Goal: Task Accomplishment & Management: Manage account settings

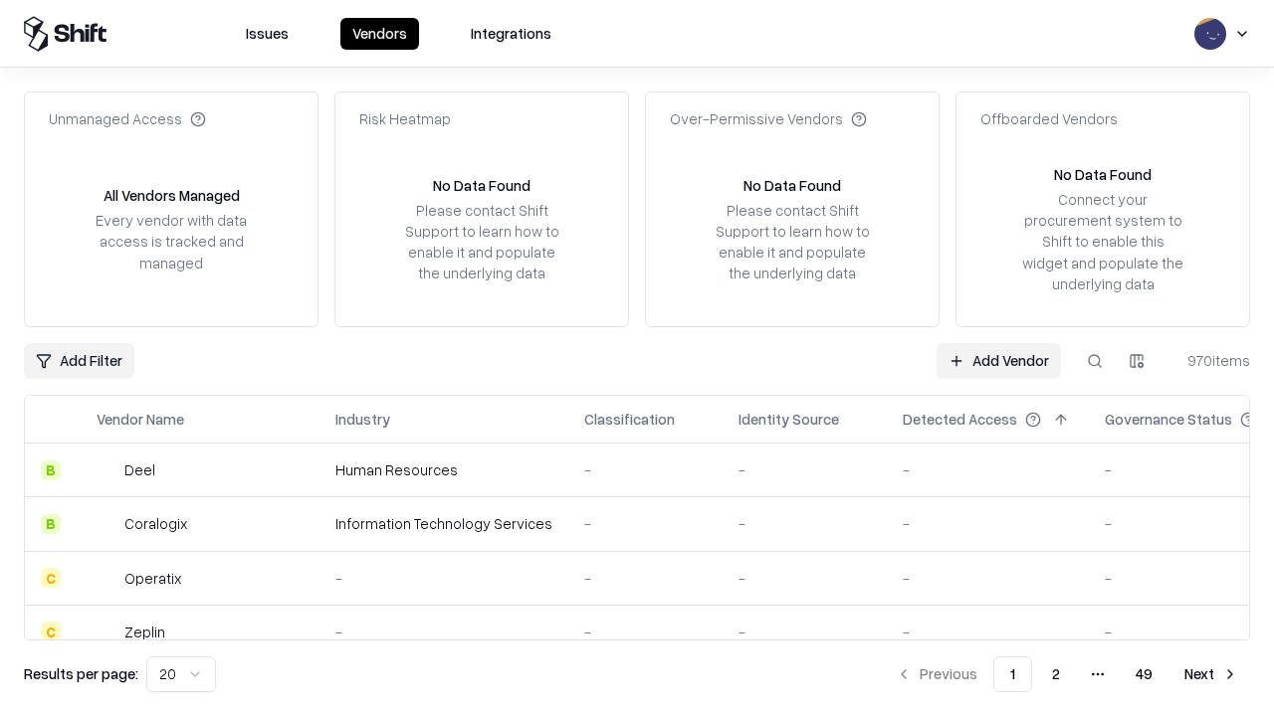
click at [998, 360] on link "Add Vendor" at bounding box center [998, 361] width 124 height 36
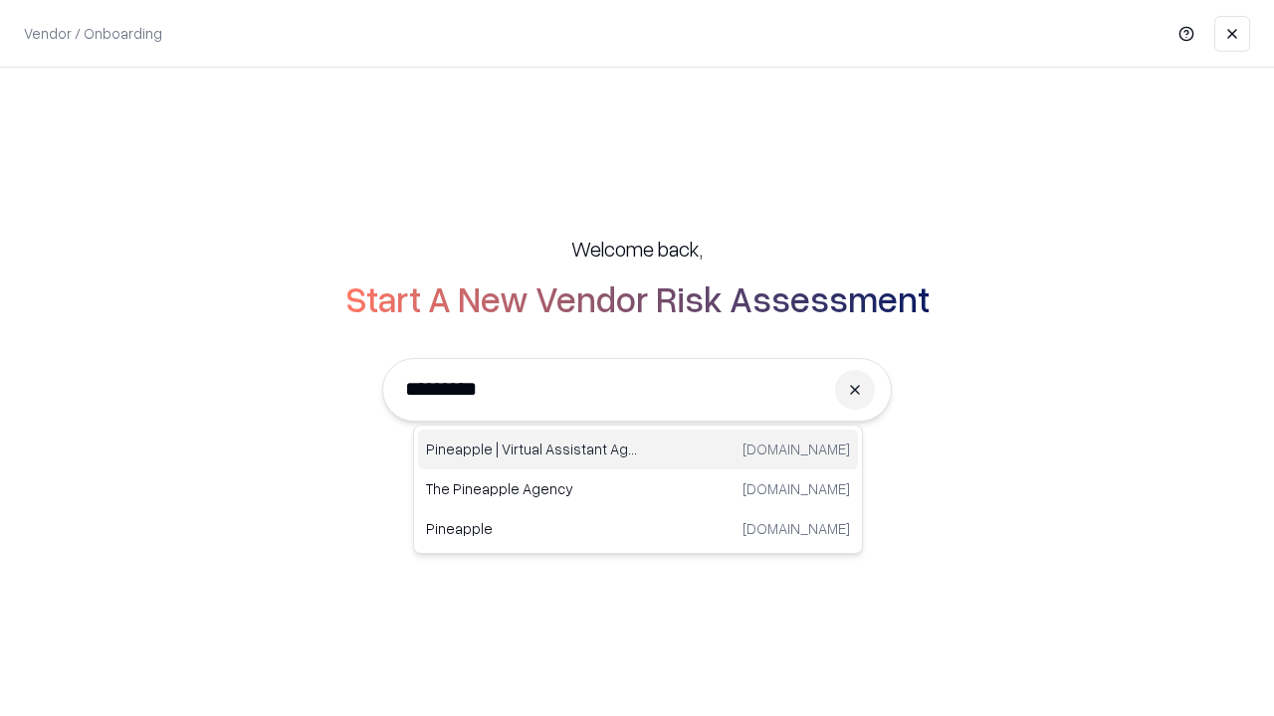
click at [638, 450] on div "Pineapple | Virtual Assistant Agency [DOMAIN_NAME]" at bounding box center [638, 450] width 440 height 40
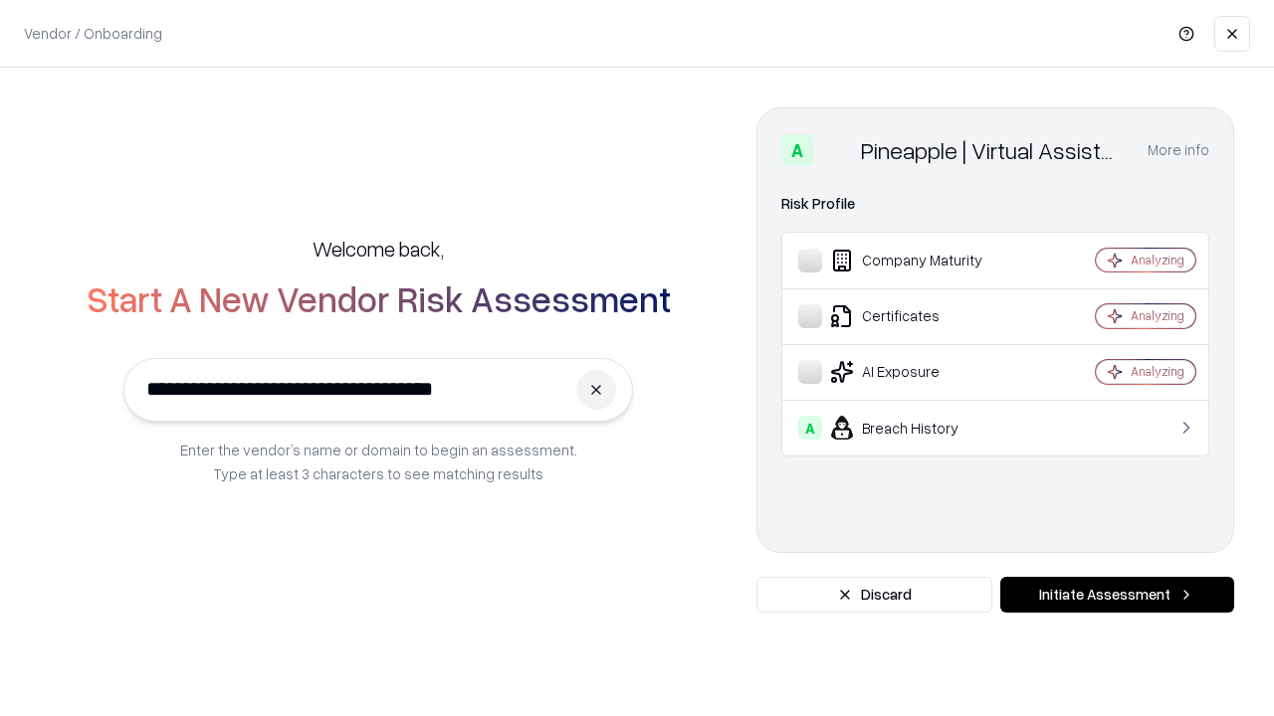
type input "**********"
click at [1116, 595] on button "Initiate Assessment" at bounding box center [1117, 595] width 234 height 36
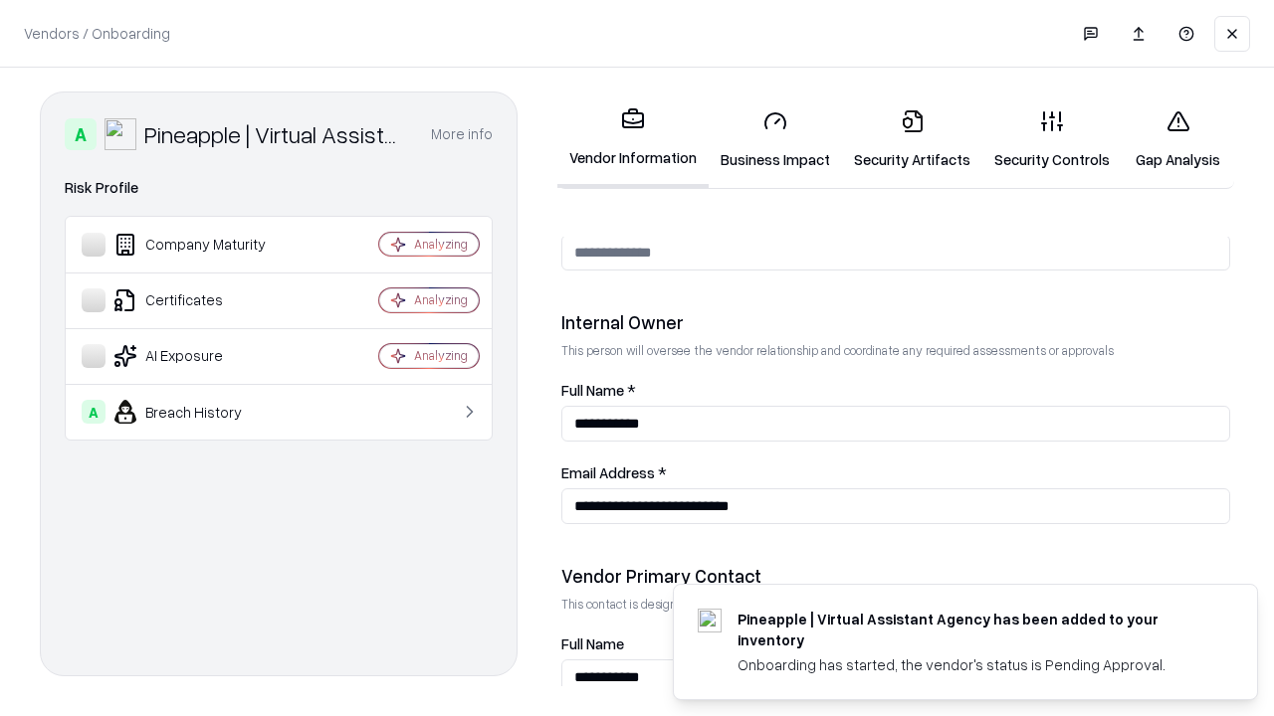
scroll to position [1031, 0]
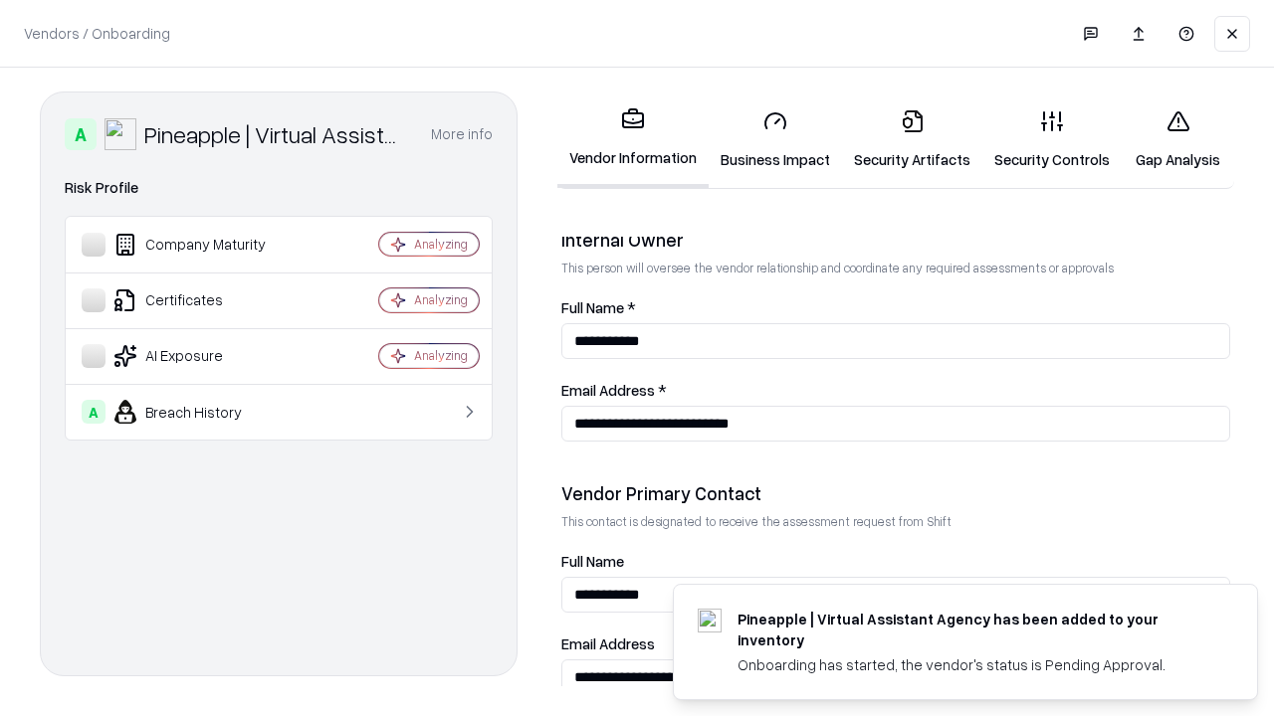
click at [775, 139] on link "Business Impact" at bounding box center [774, 140] width 133 height 93
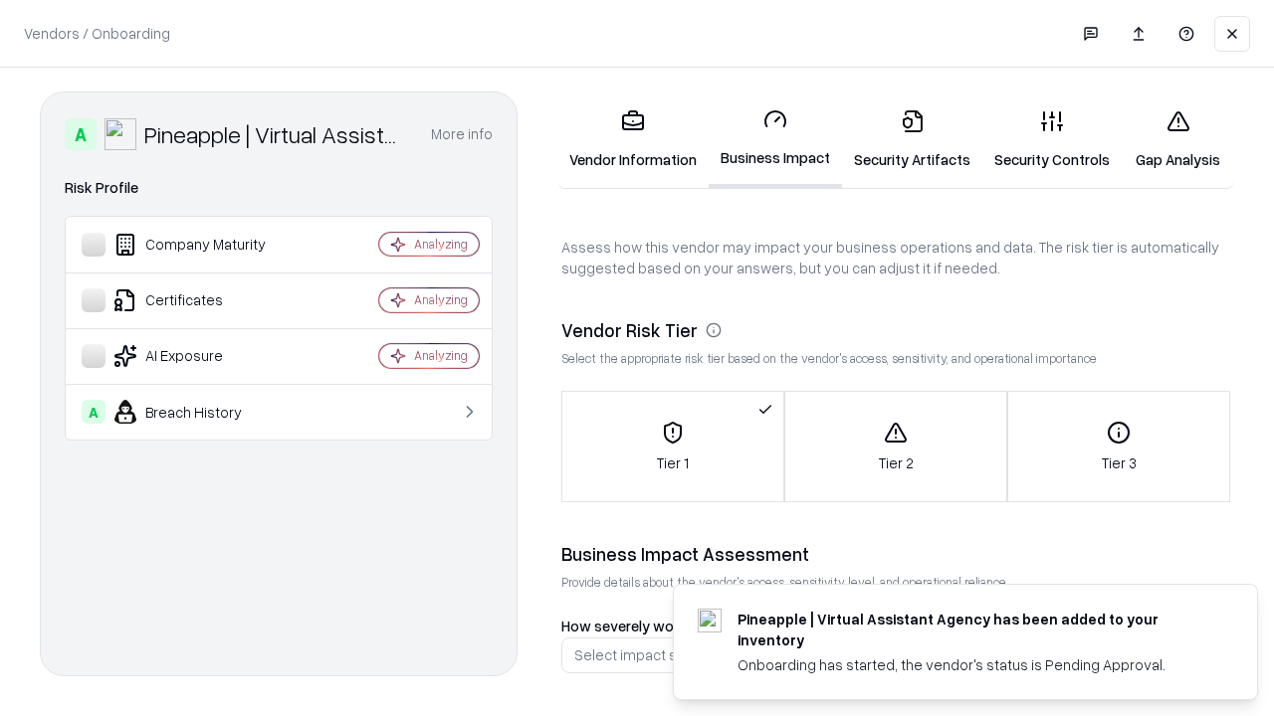
click at [911, 139] on link "Security Artifacts" at bounding box center [912, 140] width 140 height 93
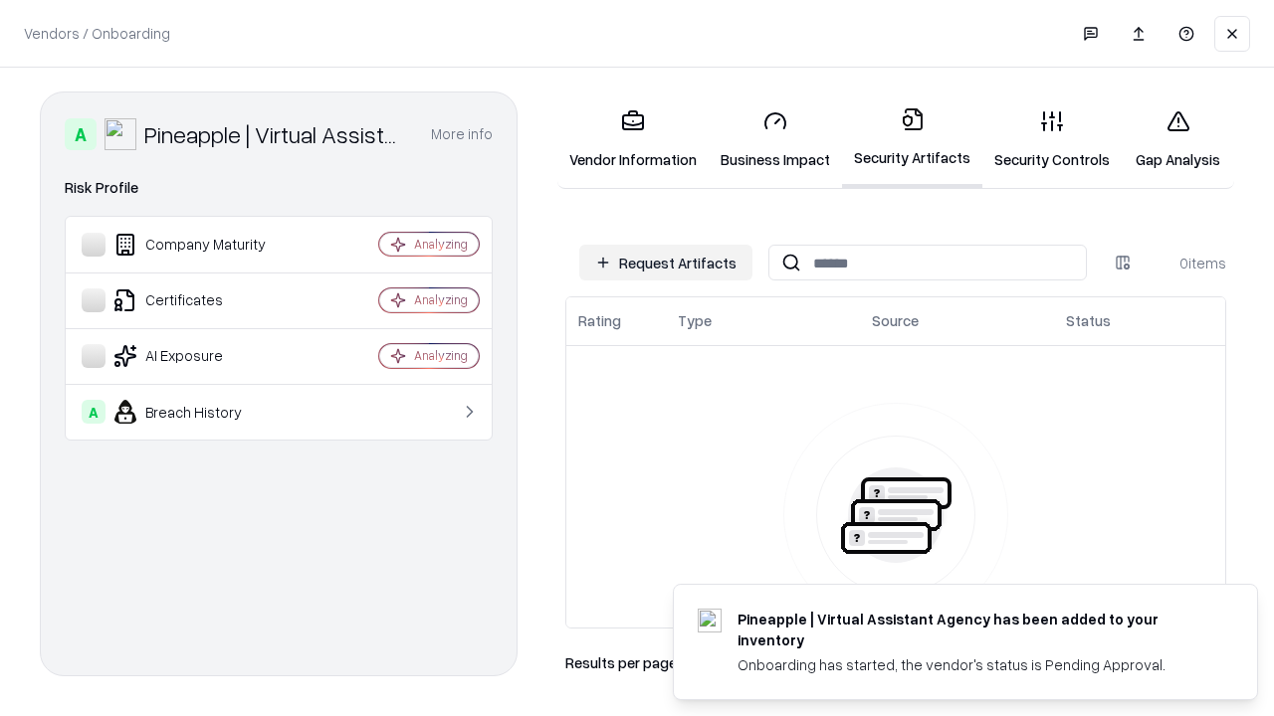
click at [666, 263] on button "Request Artifacts" at bounding box center [665, 263] width 173 height 36
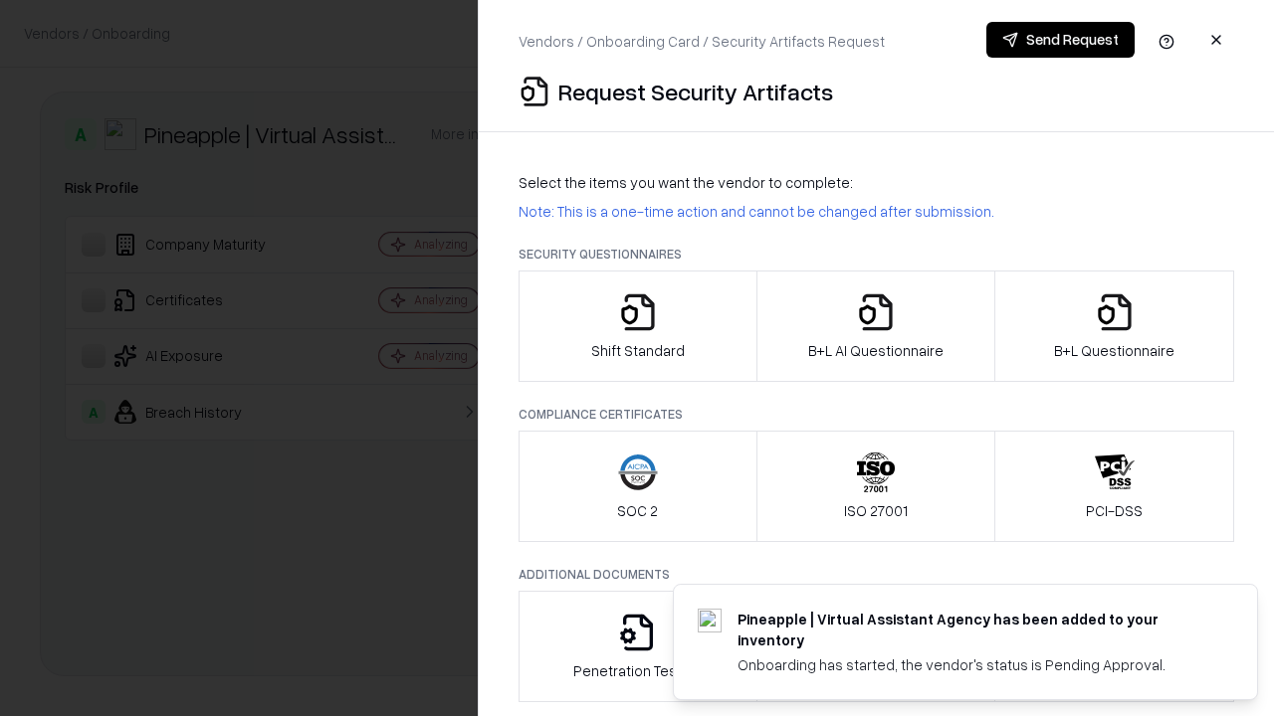
click at [637, 326] on icon "button" at bounding box center [638, 313] width 40 height 40
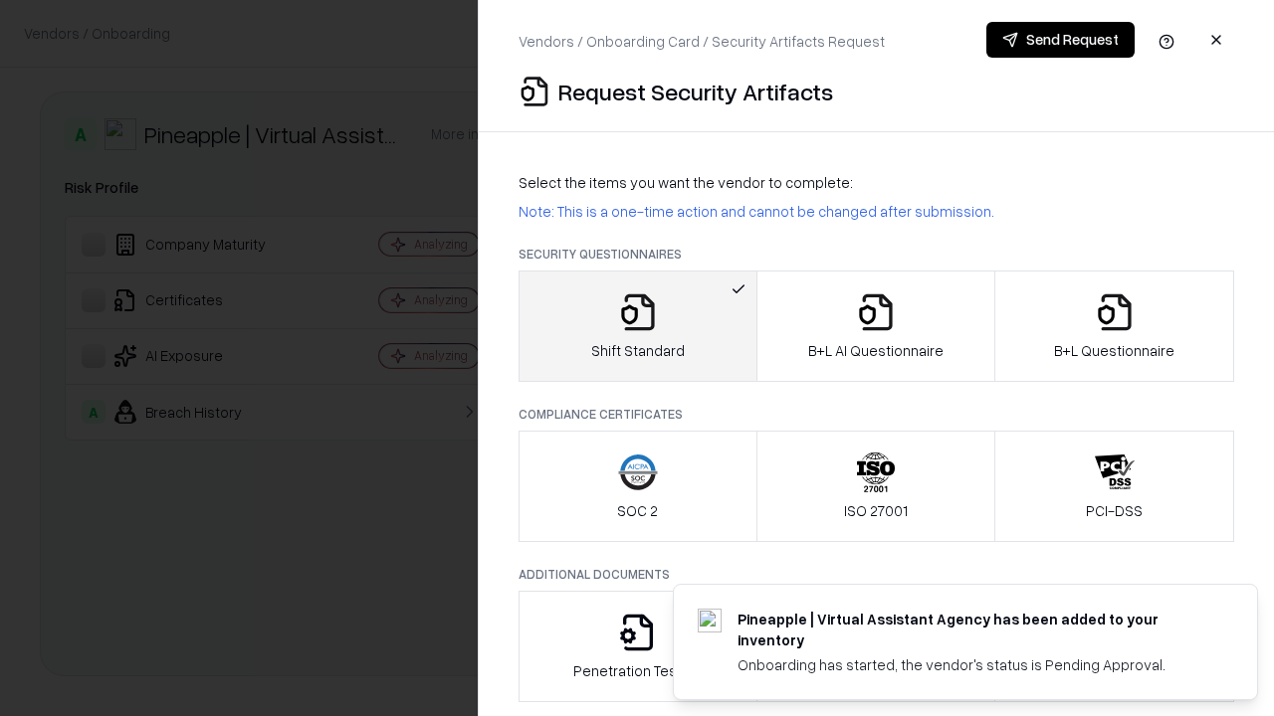
click at [1060, 40] on button "Send Request" at bounding box center [1060, 40] width 148 height 36
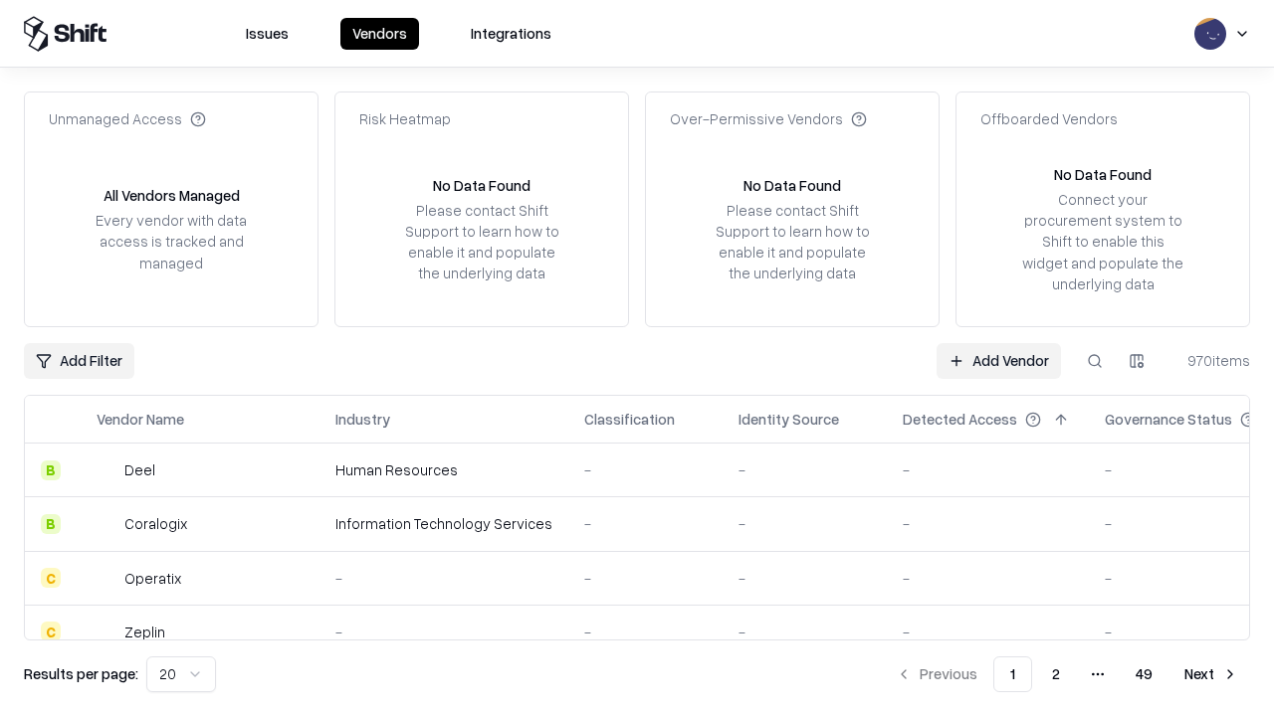
click at [1095, 360] on button at bounding box center [1095, 361] width 36 height 36
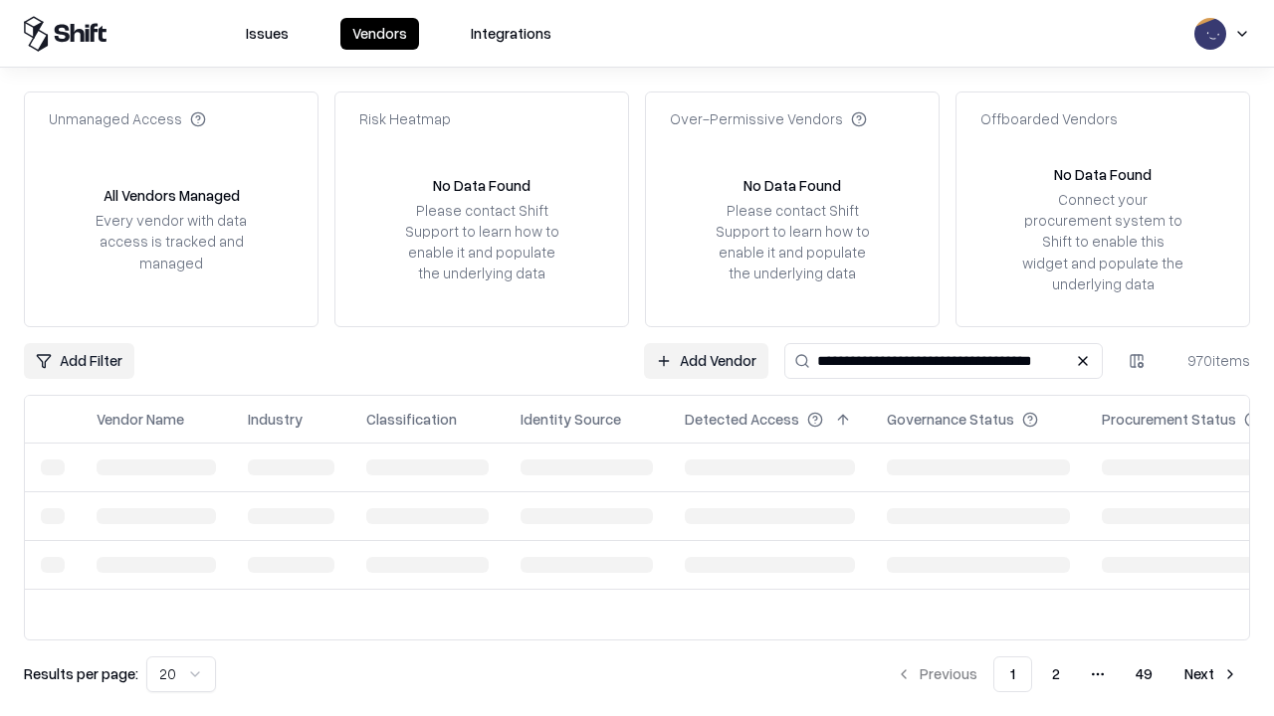
type input "**********"
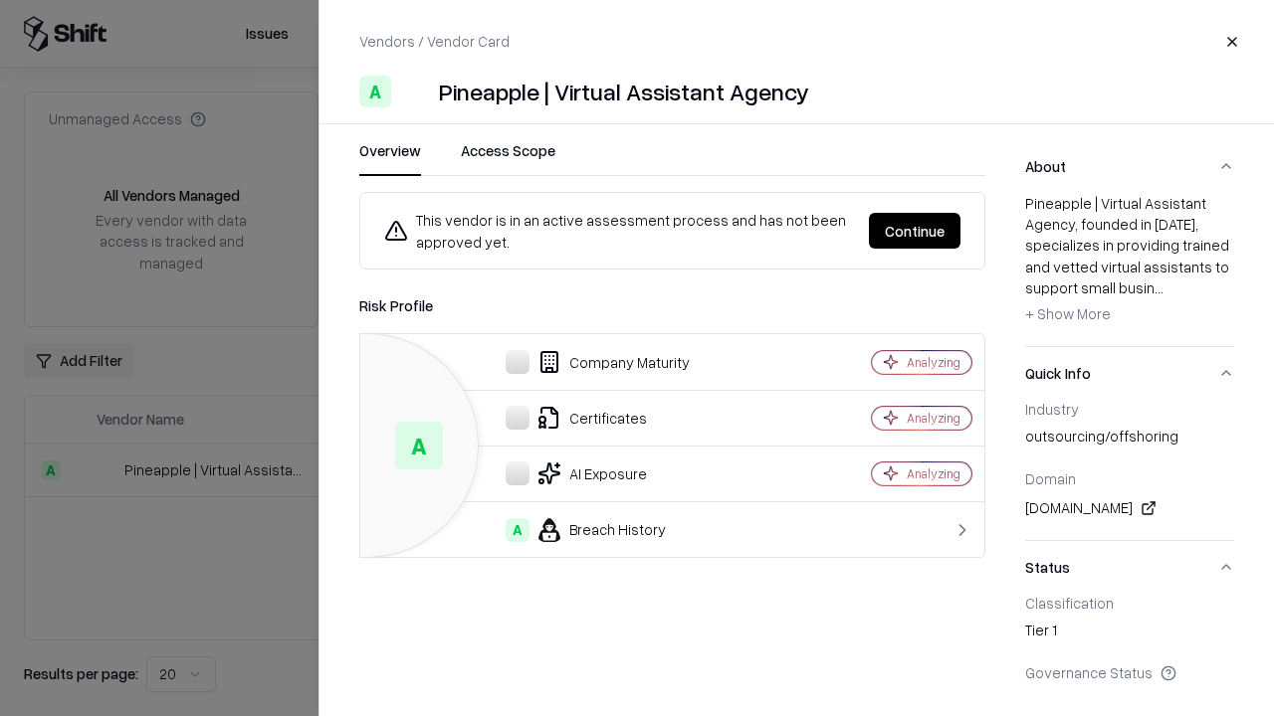
click at [914, 231] on button "Continue" at bounding box center [915, 231] width 92 height 36
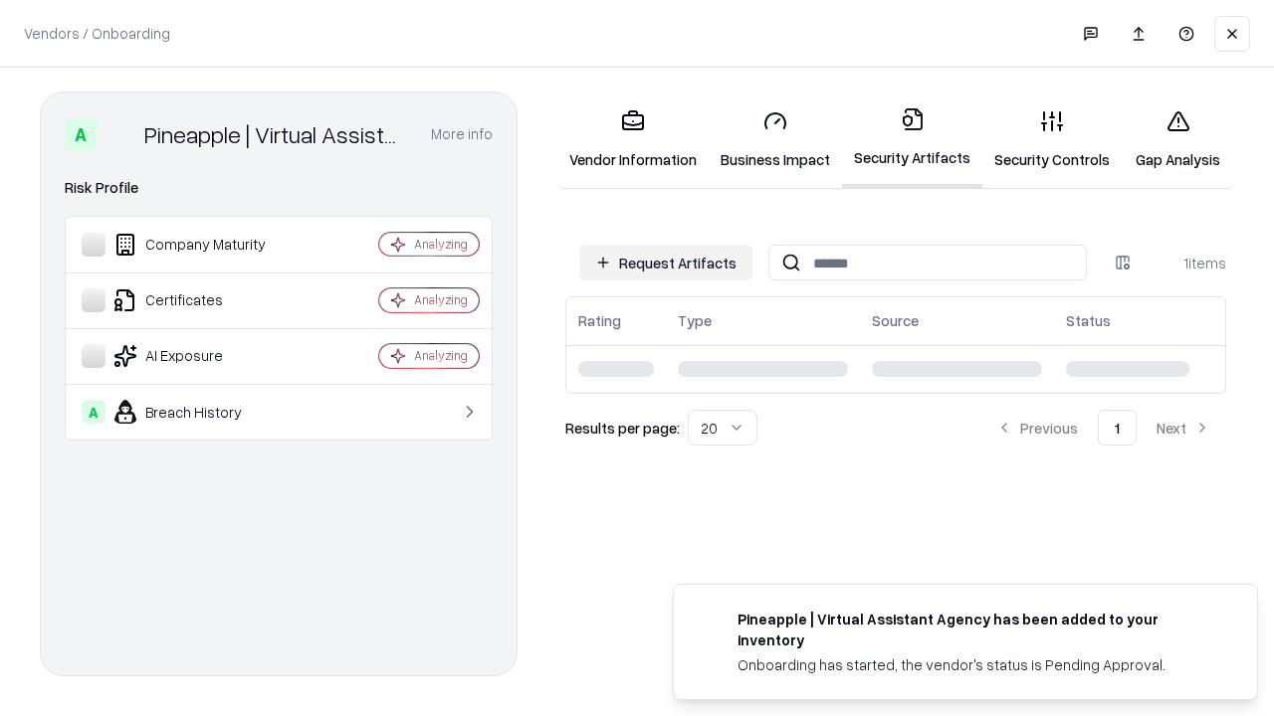
click at [1177, 139] on link "Gap Analysis" at bounding box center [1177, 140] width 112 height 93
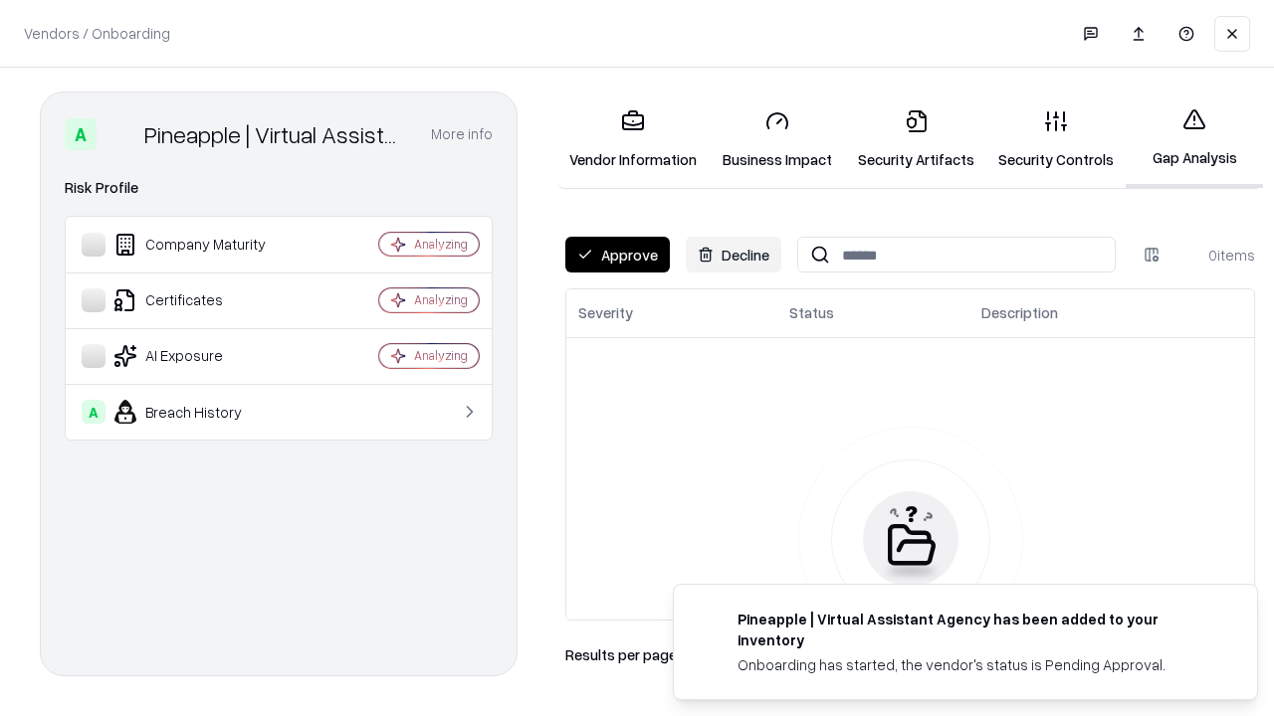
click at [617, 255] on button "Approve" at bounding box center [617, 255] width 104 height 36
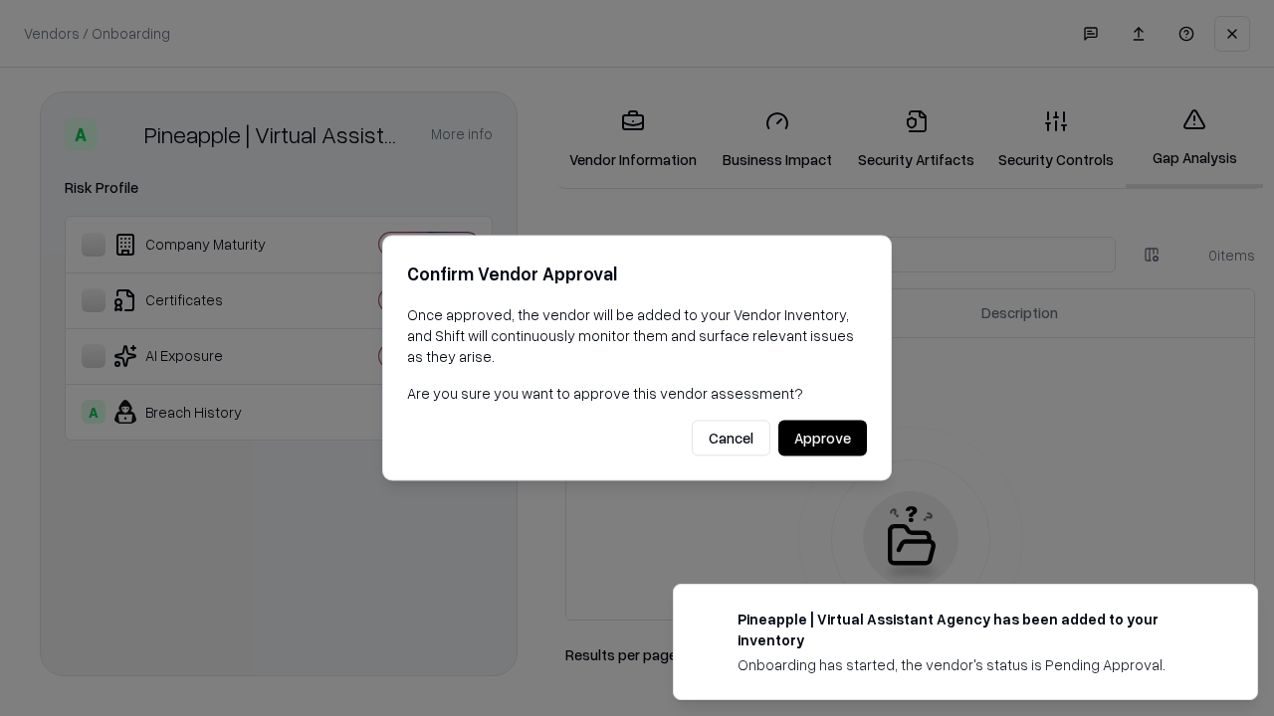
click at [822, 438] on button "Approve" at bounding box center [822, 439] width 89 height 36
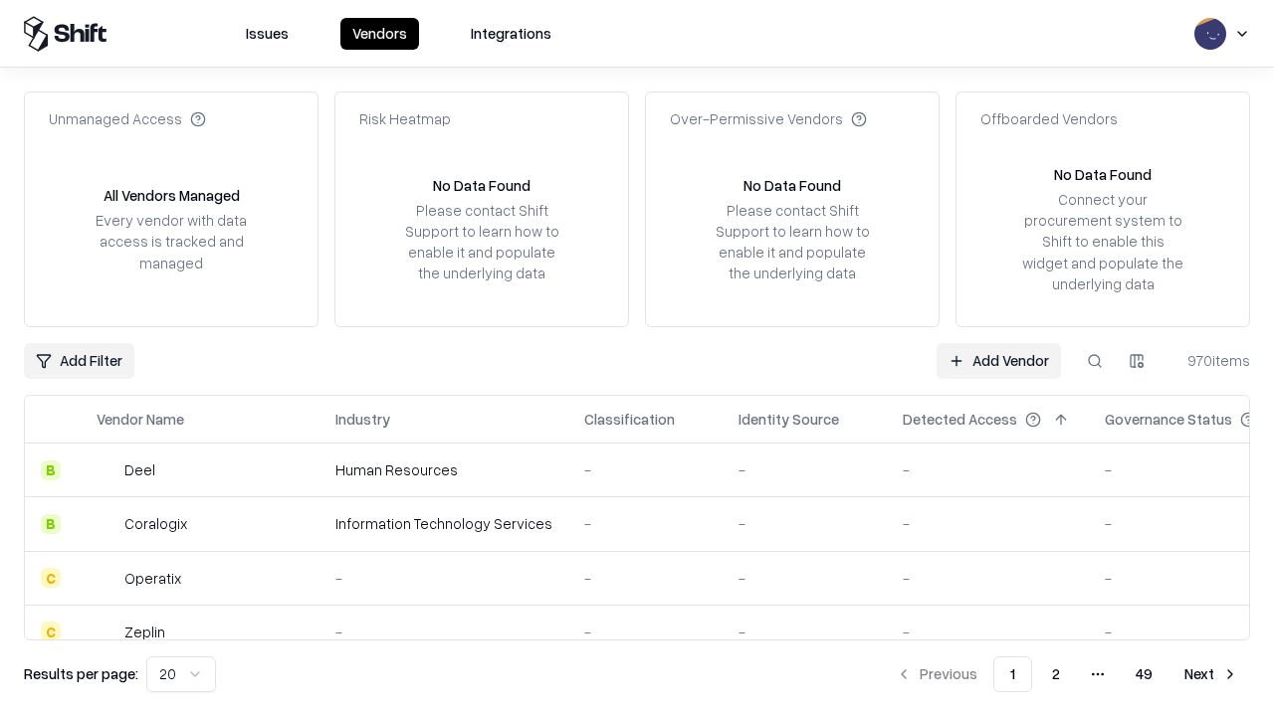
type input "**********"
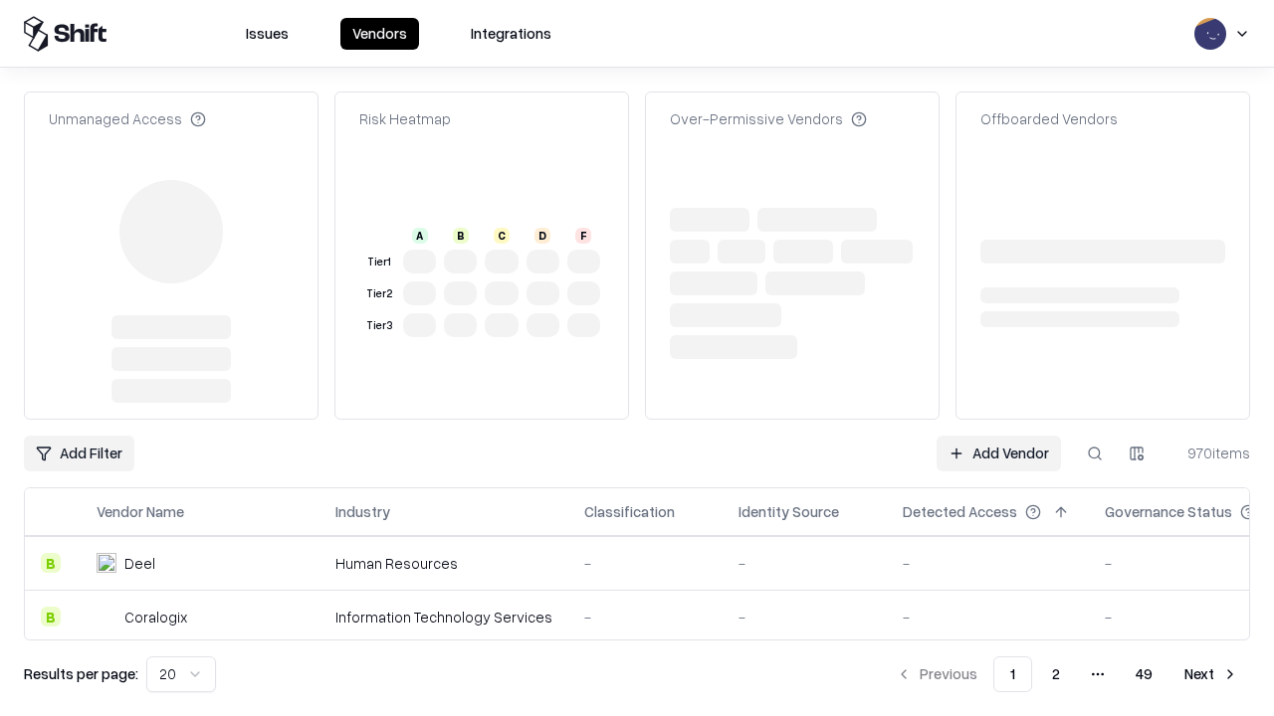
click at [998, 436] on link "Add Vendor" at bounding box center [998, 454] width 124 height 36
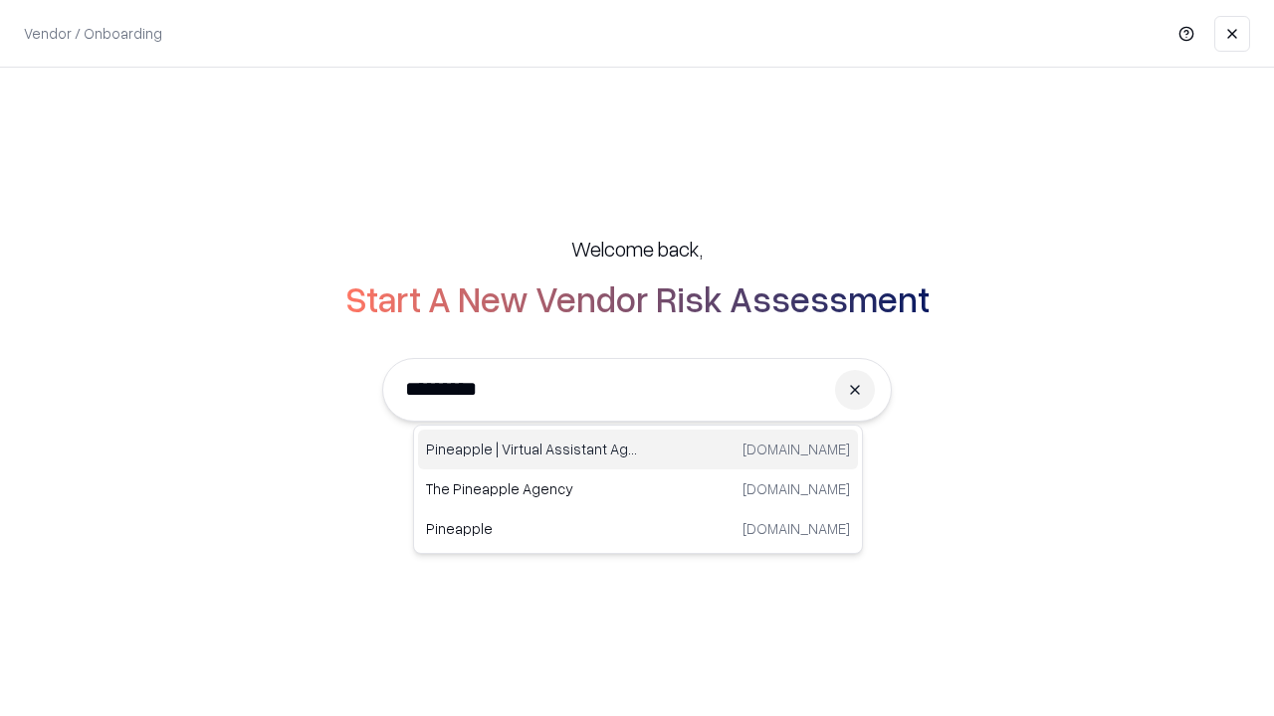
click at [638, 450] on div "Pineapple | Virtual Assistant Agency [DOMAIN_NAME]" at bounding box center [638, 450] width 440 height 40
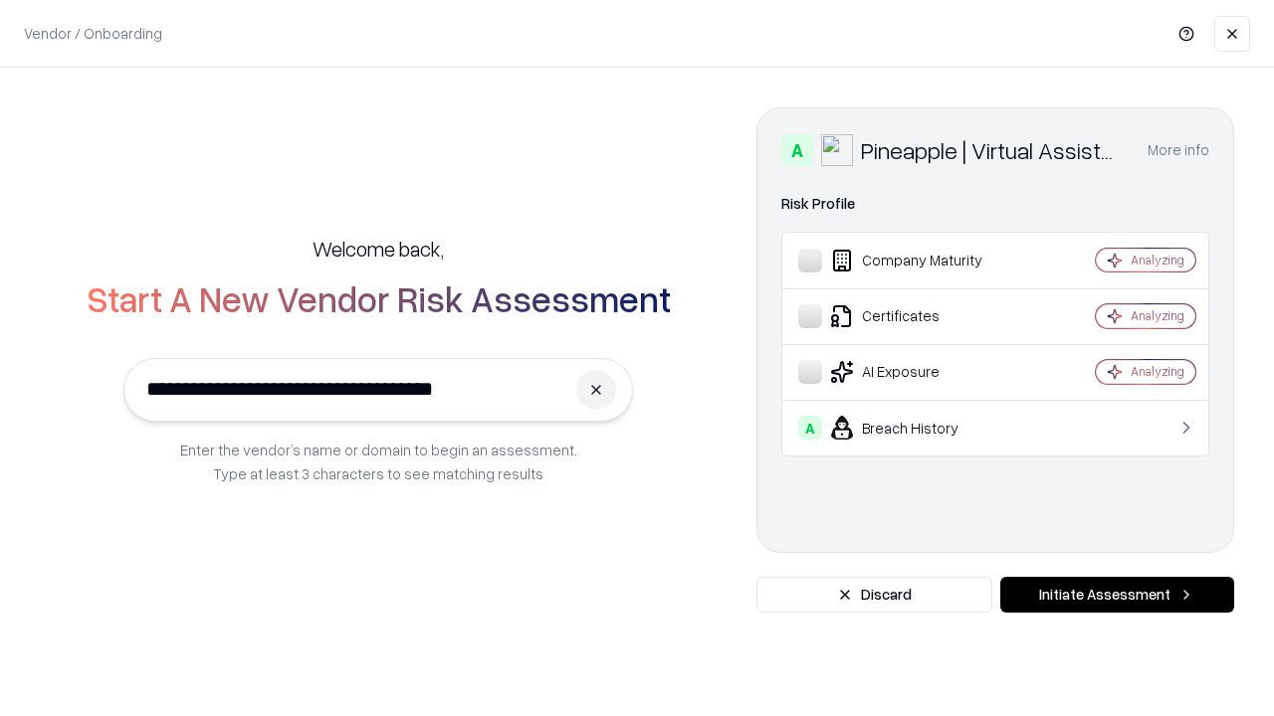
type input "**********"
click at [1116, 595] on button "Initiate Assessment" at bounding box center [1117, 595] width 234 height 36
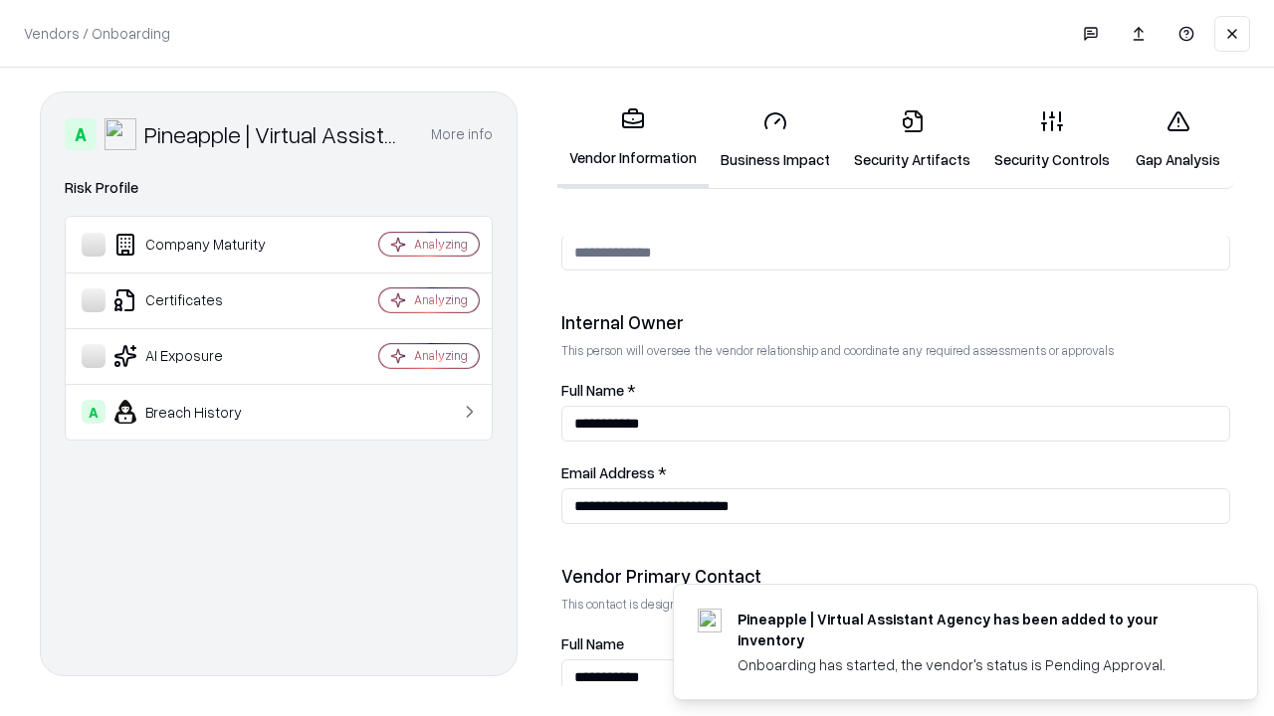
scroll to position [1031, 0]
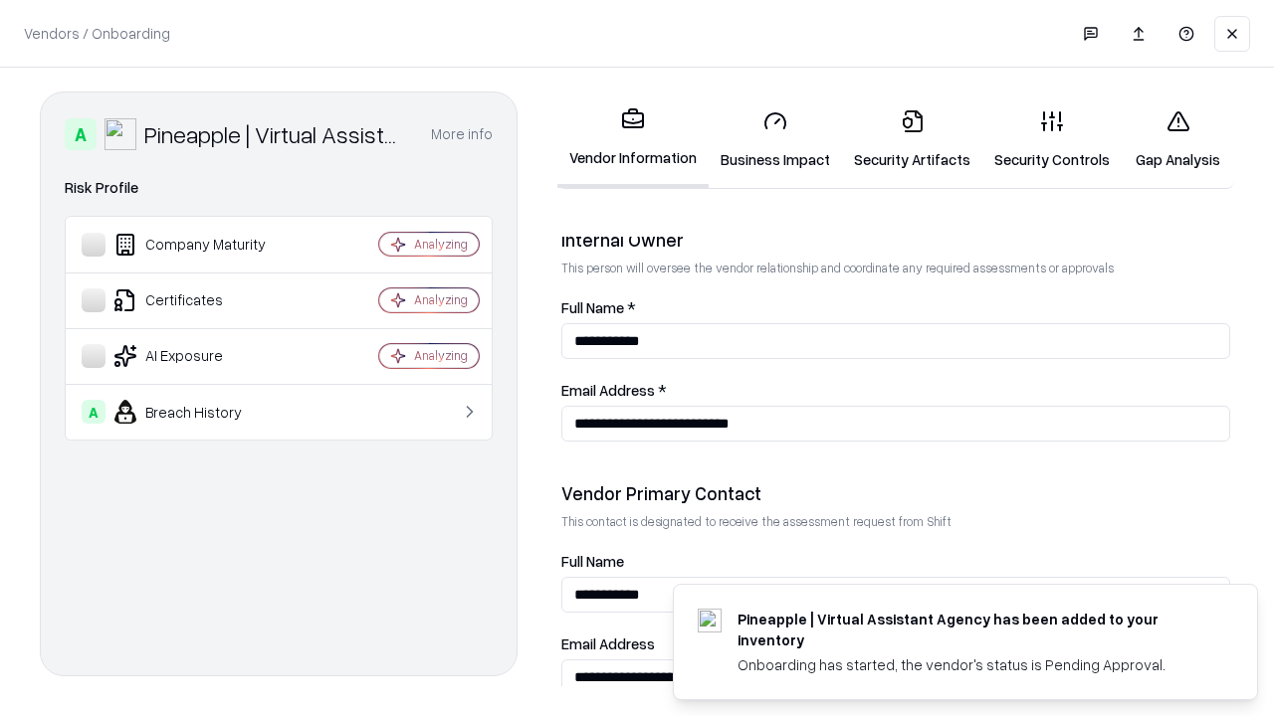
click at [1177, 139] on link "Gap Analysis" at bounding box center [1177, 140] width 112 height 93
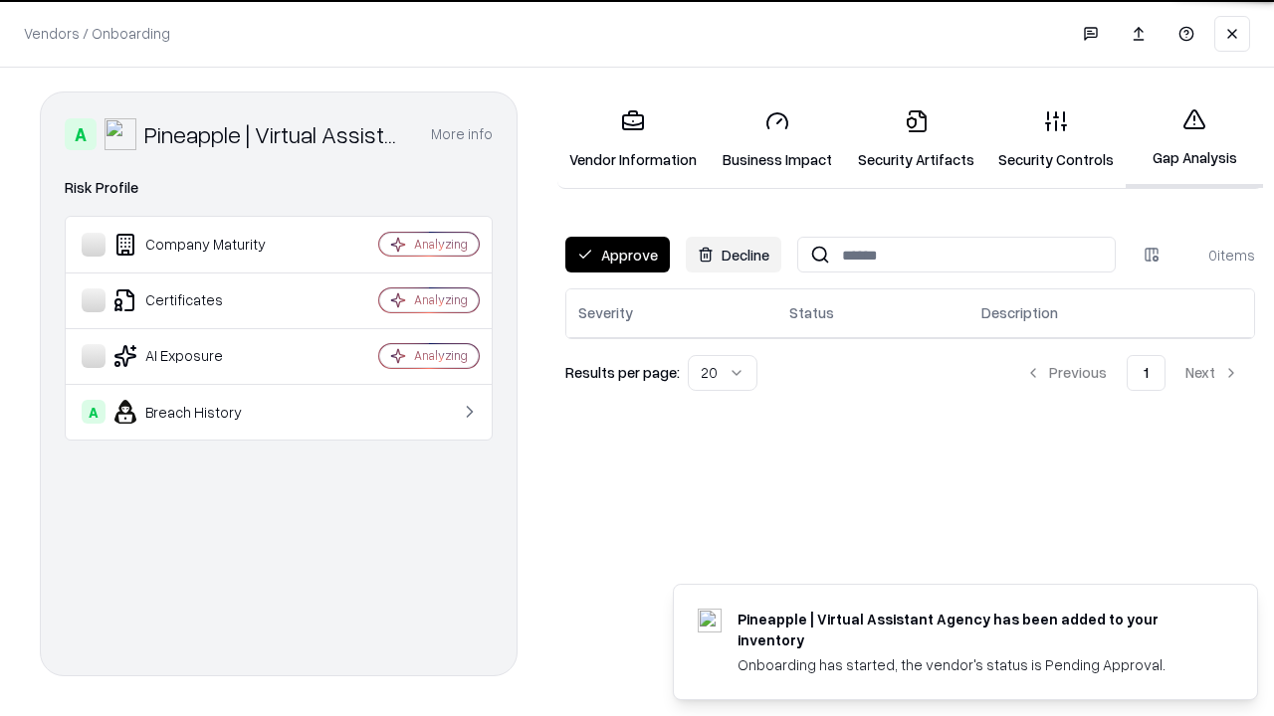
click at [617, 255] on button "Approve" at bounding box center [617, 255] width 104 height 36
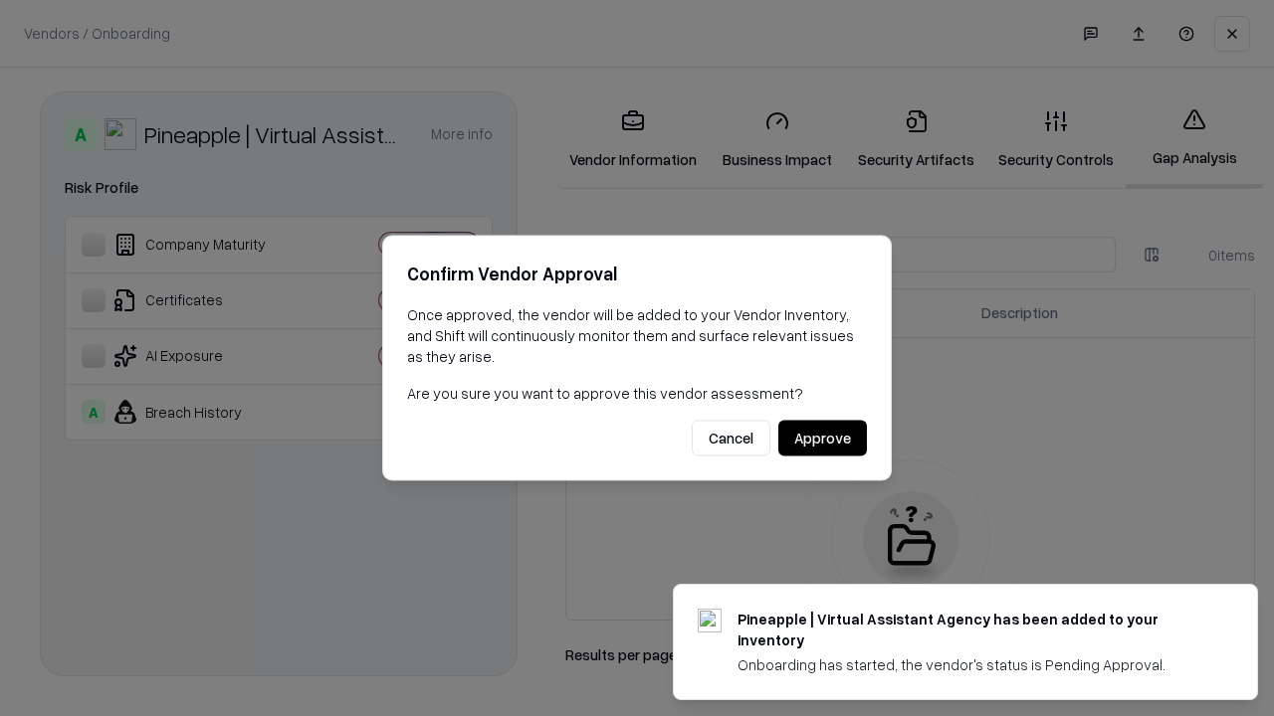
click at [822, 438] on button "Approve" at bounding box center [822, 439] width 89 height 36
